Goal: Find specific page/section: Find specific page/section

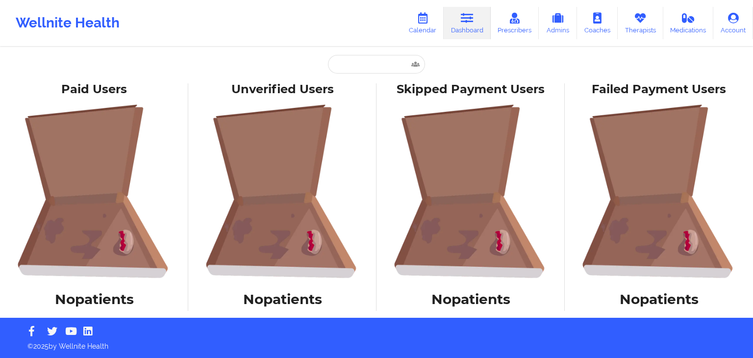
click at [474, 29] on link "Dashboard" at bounding box center [467, 23] width 47 height 32
click at [724, 24] on link "Account" at bounding box center [734, 23] width 40 height 32
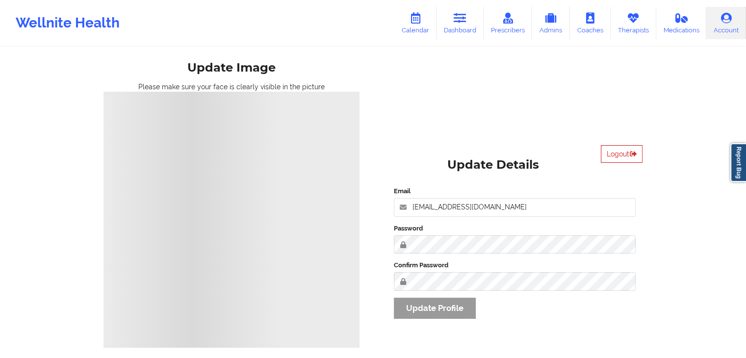
click at [632, 159] on button "Logout" at bounding box center [622, 154] width 42 height 18
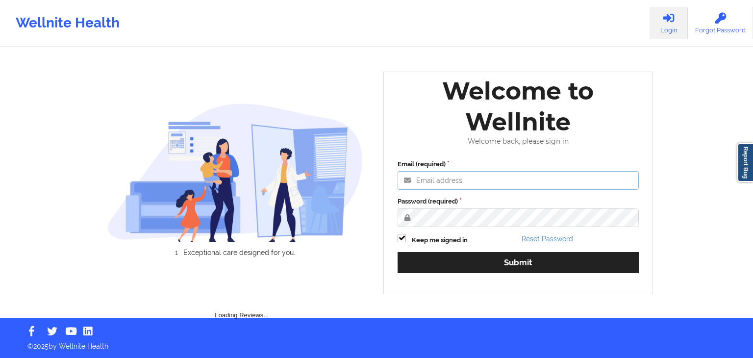
type input "fariha@wellnite.com"
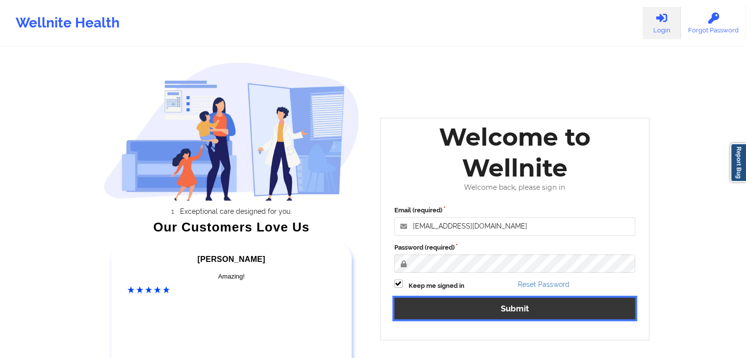
click at [492, 308] on button "Submit" at bounding box center [514, 308] width 241 height 21
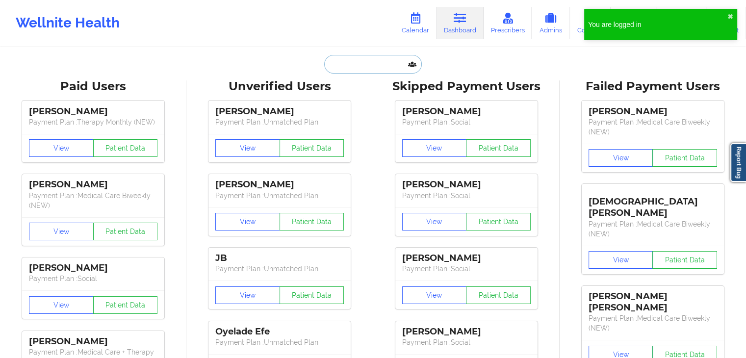
click at [359, 63] on input "text" at bounding box center [372, 64] width 97 height 19
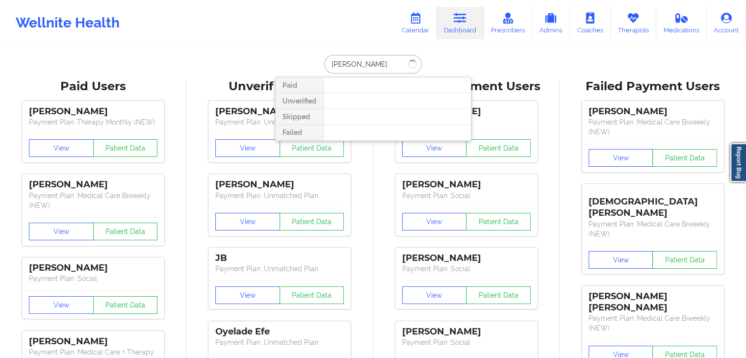
type input "hope gardner"
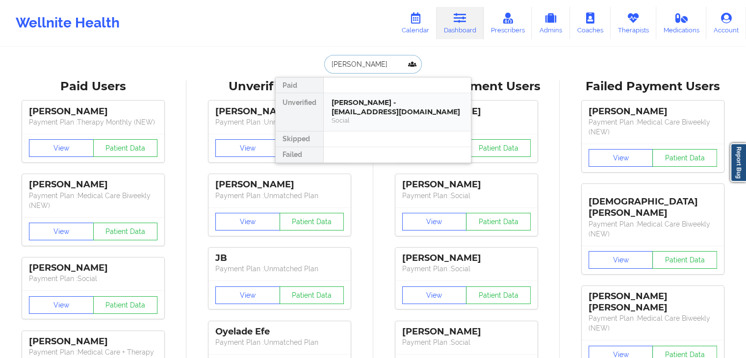
click at [381, 93] on div "Hope Gardner - gardnerhope049@gmail.com Social" at bounding box center [397, 112] width 147 height 38
